Goal: Book appointment/travel/reservation

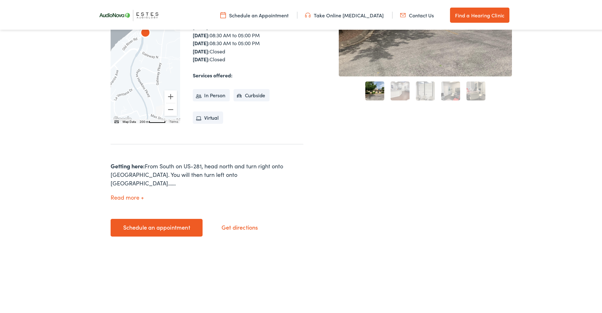
scroll to position [190, 0]
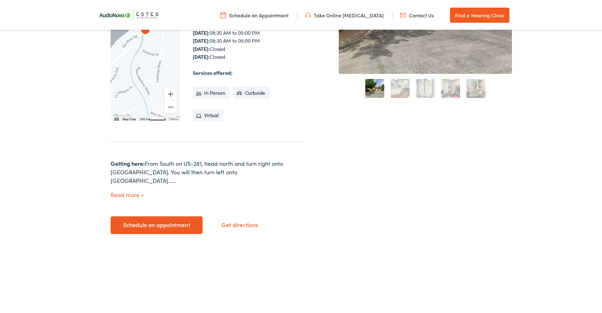
click at [145, 215] on link "Schedule an appointment" at bounding box center [157, 224] width 92 height 18
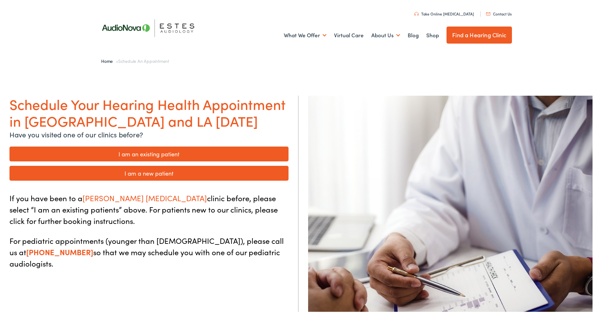
click at [89, 175] on link "I am a new patient" at bounding box center [148, 172] width 279 height 15
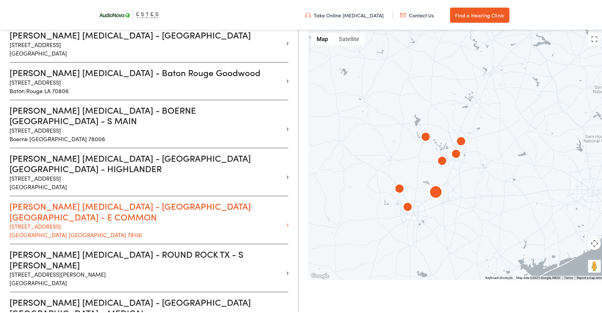
scroll to position [253, 0]
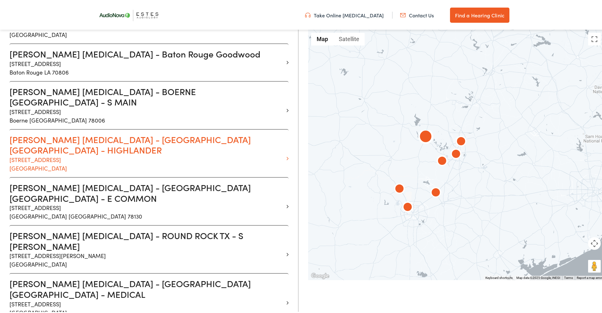
click at [34, 133] on h3 "Estes Audiology - MARBLE FALLS TX - HIGHLANDER" at bounding box center [146, 143] width 274 height 21
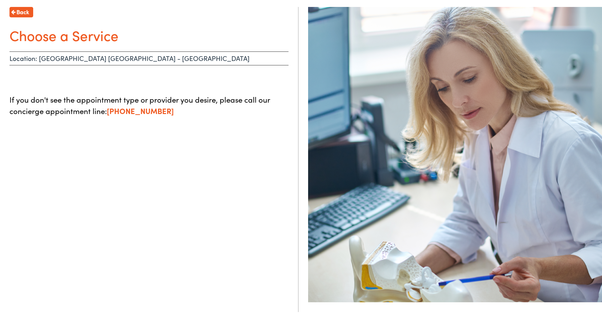
scroll to position [58, 0]
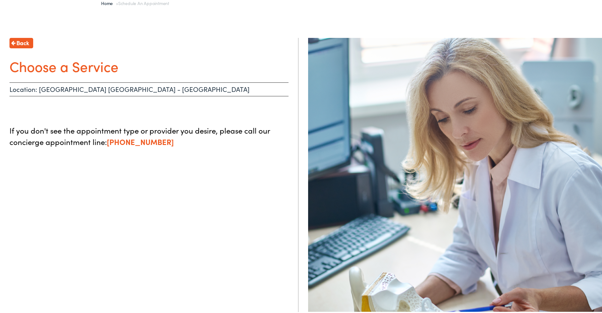
click at [38, 89] on p "Location: MARBLE FALLS TX - HIGHLANDER" at bounding box center [148, 88] width 279 height 14
click at [22, 88] on p "Location: MARBLE FALLS TX - HIGHLANDER" at bounding box center [148, 88] width 279 height 14
click at [59, 63] on h1 "Choose a Service" at bounding box center [148, 65] width 279 height 17
click at [69, 78] on div "Back Choose a Service Location: MARBLE FALLS TX - HIGHLANDER If you don't see t…" at bounding box center [149, 193] width 299 height 313
drag, startPoint x: 99, startPoint y: 86, endPoint x: 101, endPoint y: 89, distance: 3.6
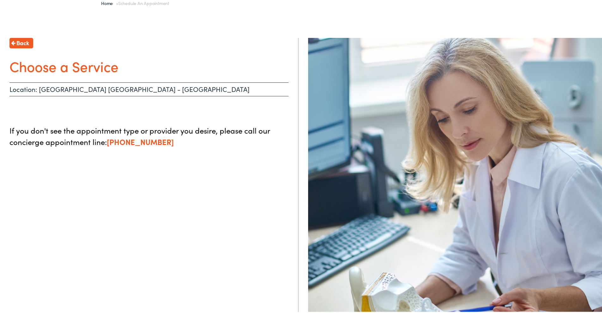
click at [101, 88] on p "Location: MARBLE FALLS TX - HIGHLANDER" at bounding box center [148, 88] width 279 height 14
click at [111, 132] on p "If you don't see the appointment type or provider you desire, please call our c…" at bounding box center [148, 135] width 279 height 23
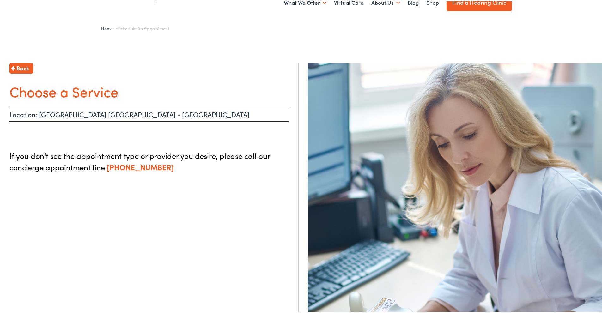
scroll to position [0, 0]
